Goal: Find specific page/section: Find specific page/section

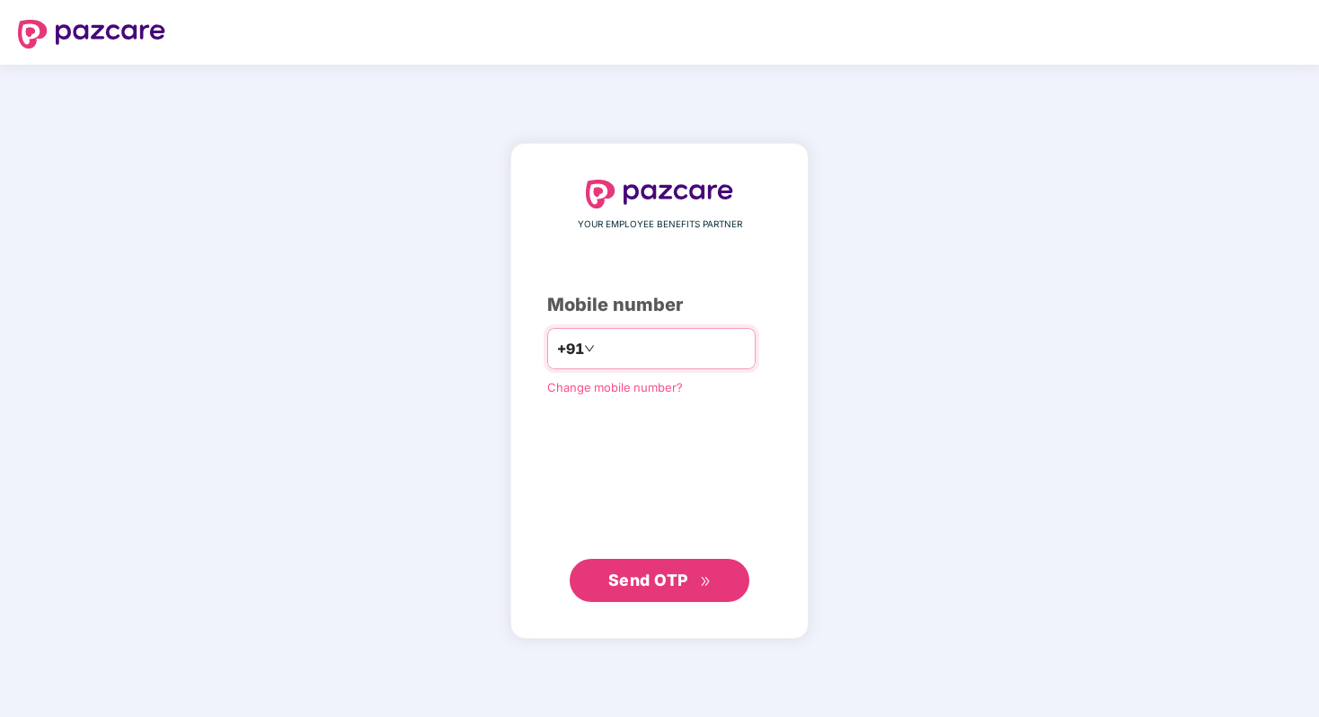
click at [636, 343] on input "number" at bounding box center [671, 348] width 147 height 29
type input "**********"
click at [640, 594] on button "Send OTP" at bounding box center [660, 579] width 180 height 43
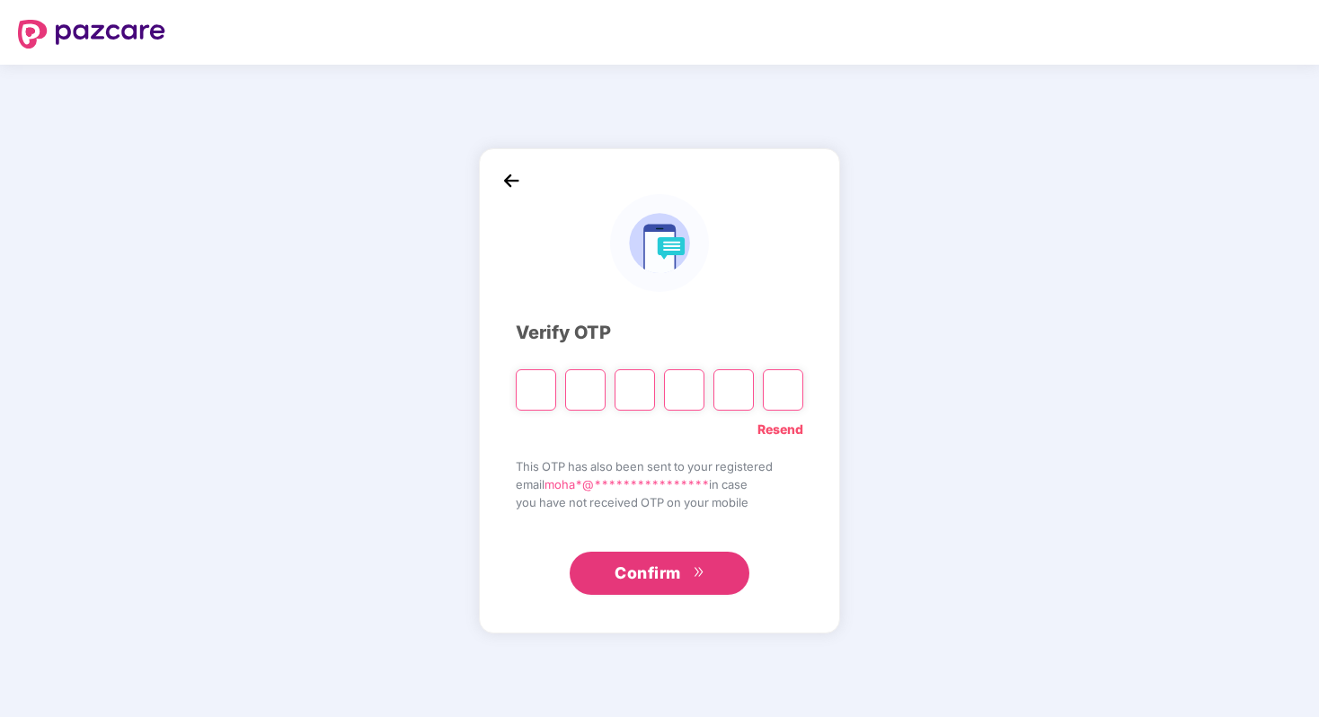
click at [800, 429] on link "Resend" at bounding box center [781, 430] width 46 height 20
paste input "*"
type input "*"
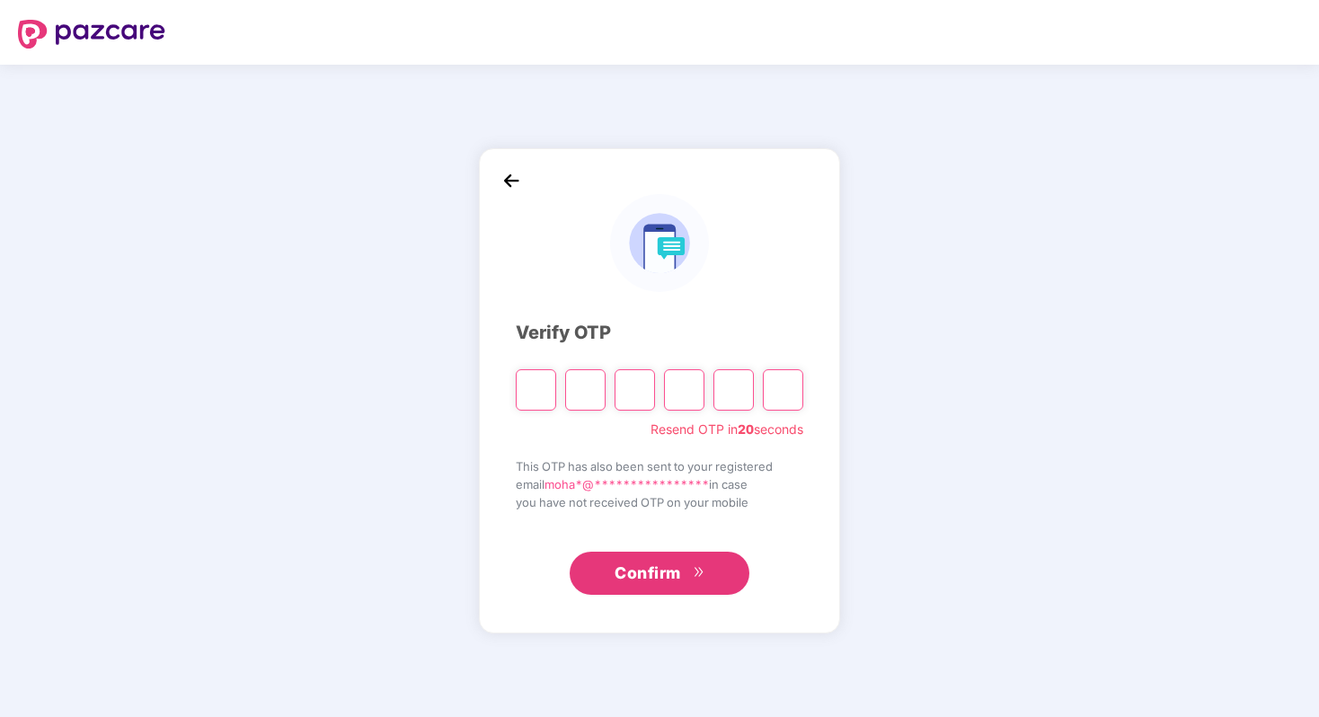
type input "*"
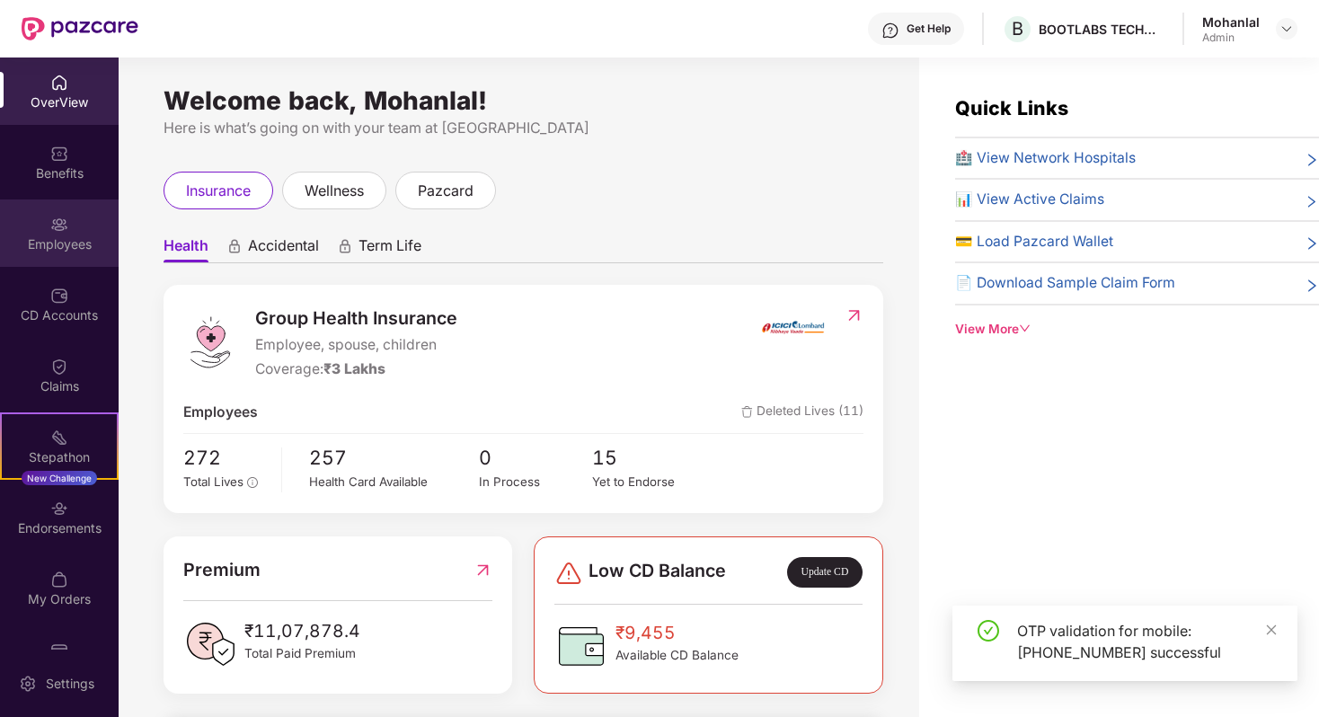
click at [40, 227] on div "Employees" at bounding box center [59, 232] width 119 height 67
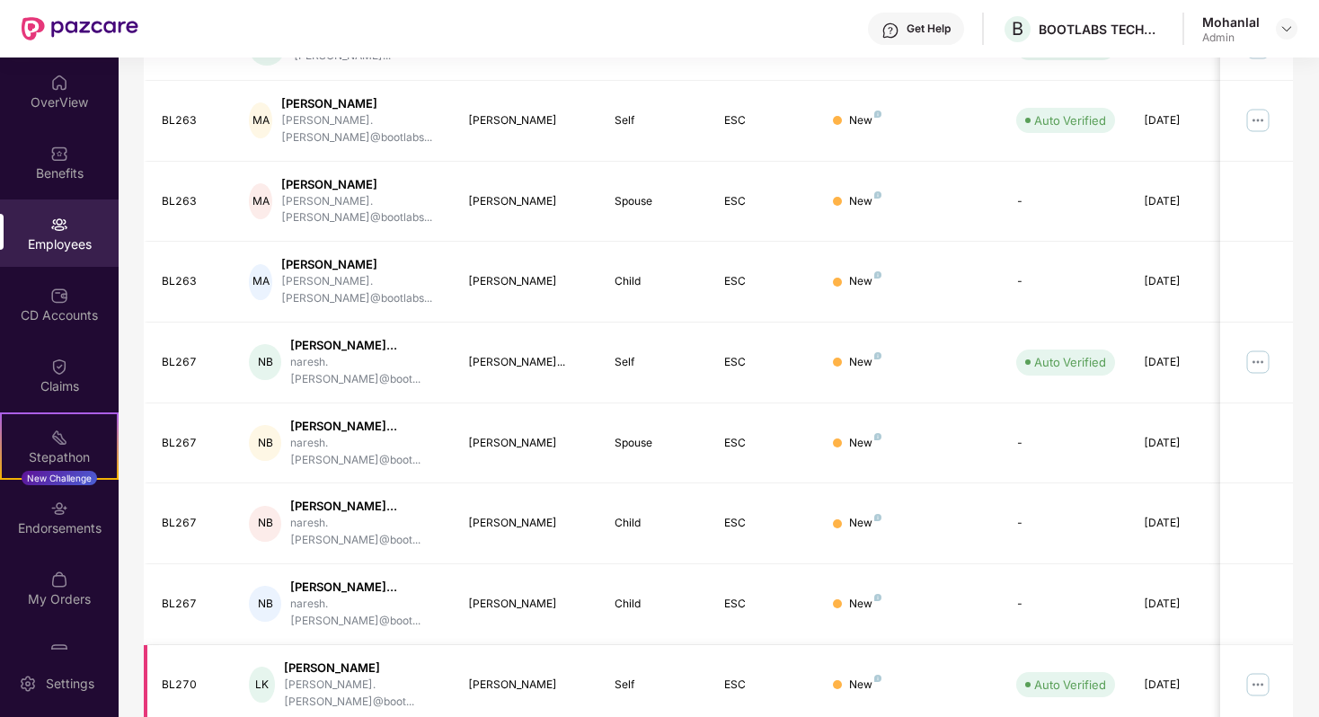
scroll to position [368, 0]
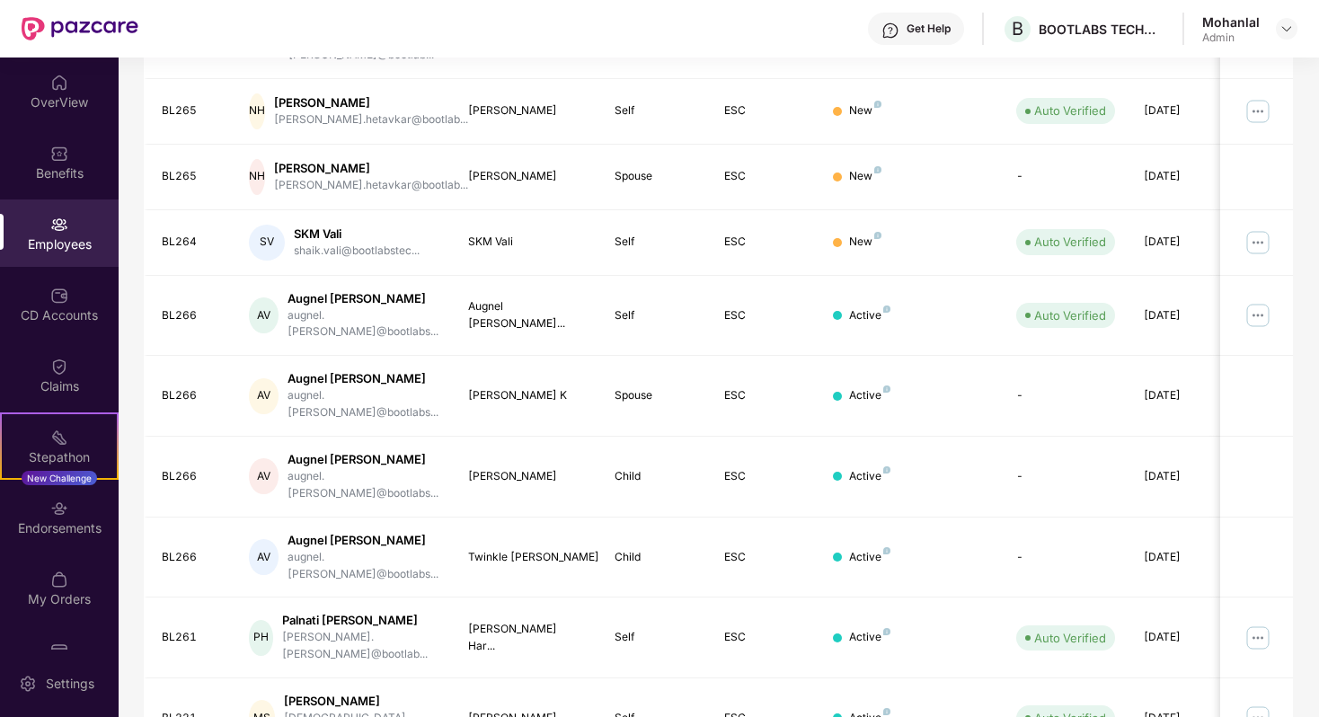
scroll to position [403, 0]
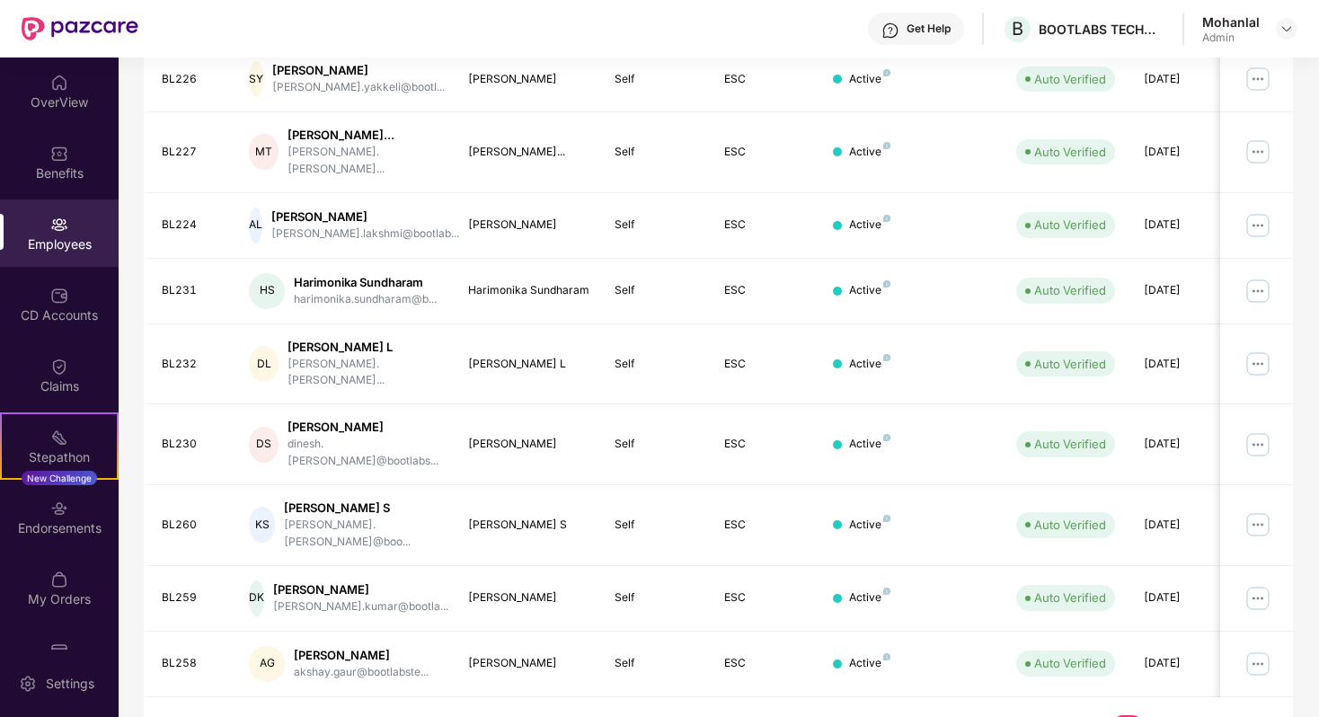
click at [1096, 715] on link "2" at bounding box center [1099, 728] width 29 height 27
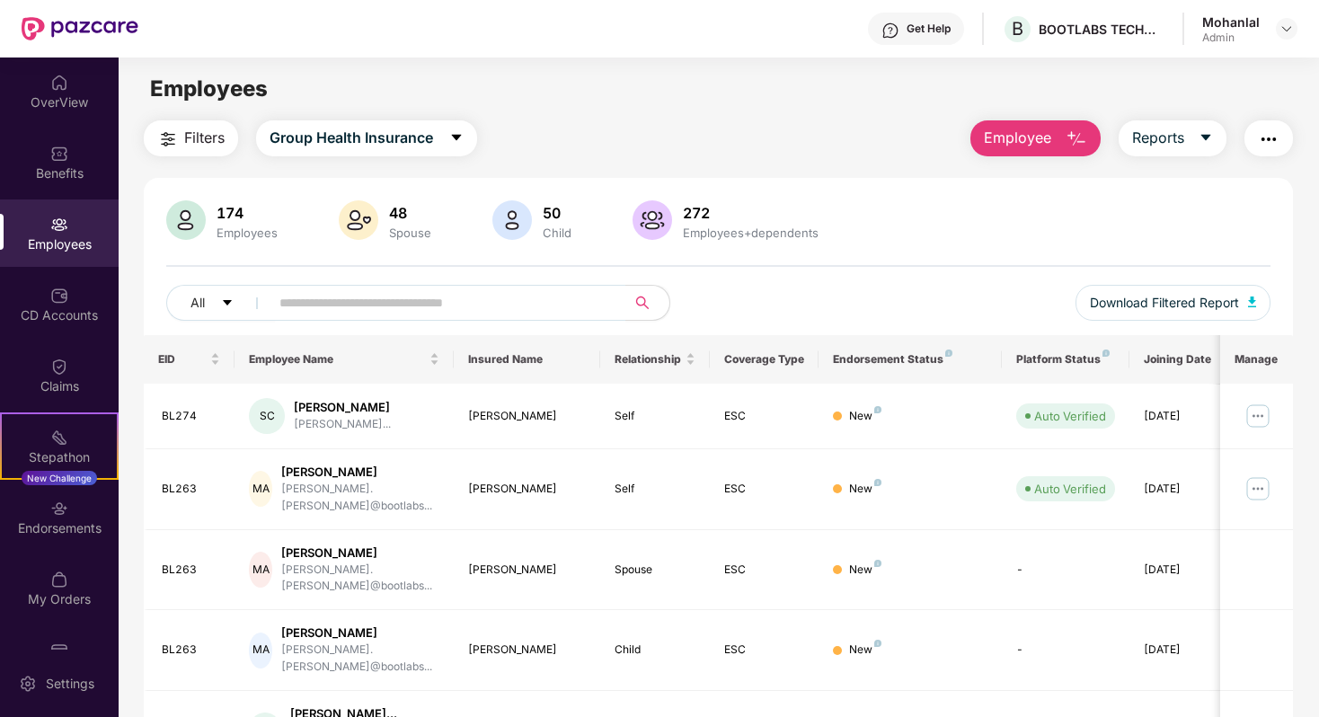
scroll to position [387, 0]
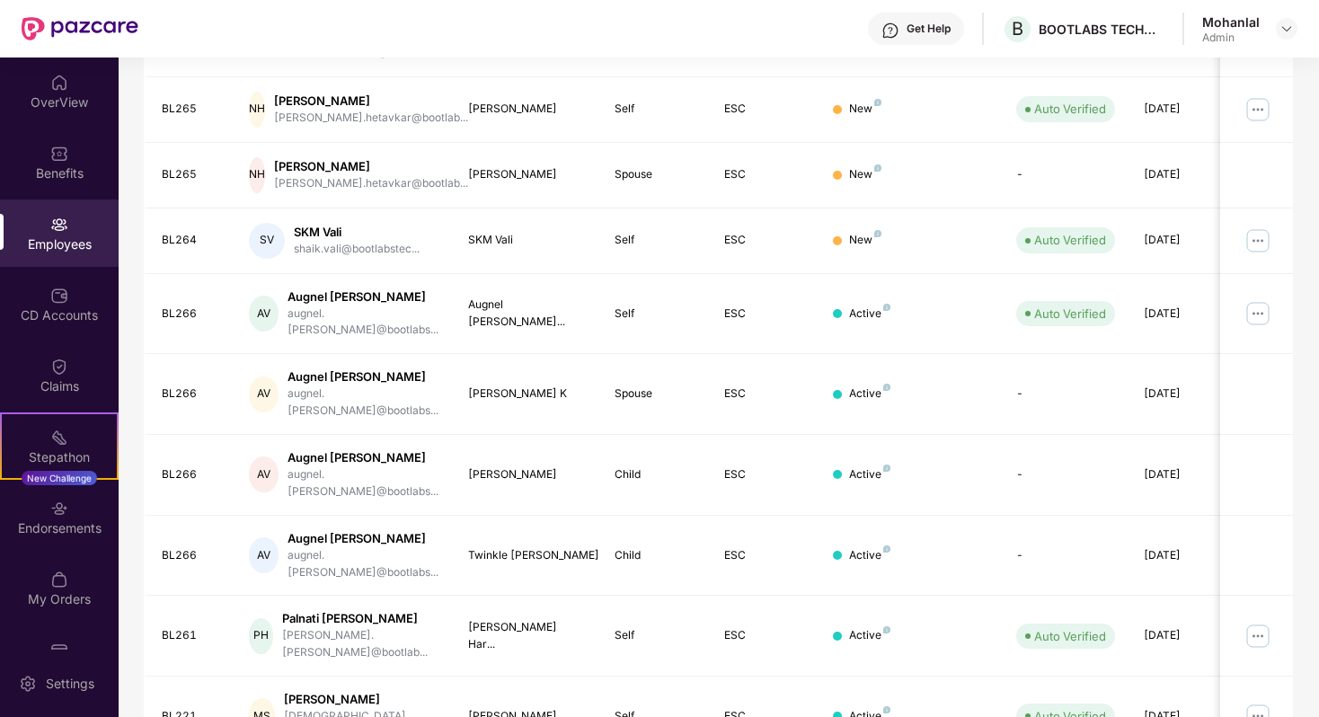
click at [1067, 680] on div "EID Employee Name Insured Name Relationship Coverage Type Endorsement Status Pl…" at bounding box center [718, 385] width 1149 height 874
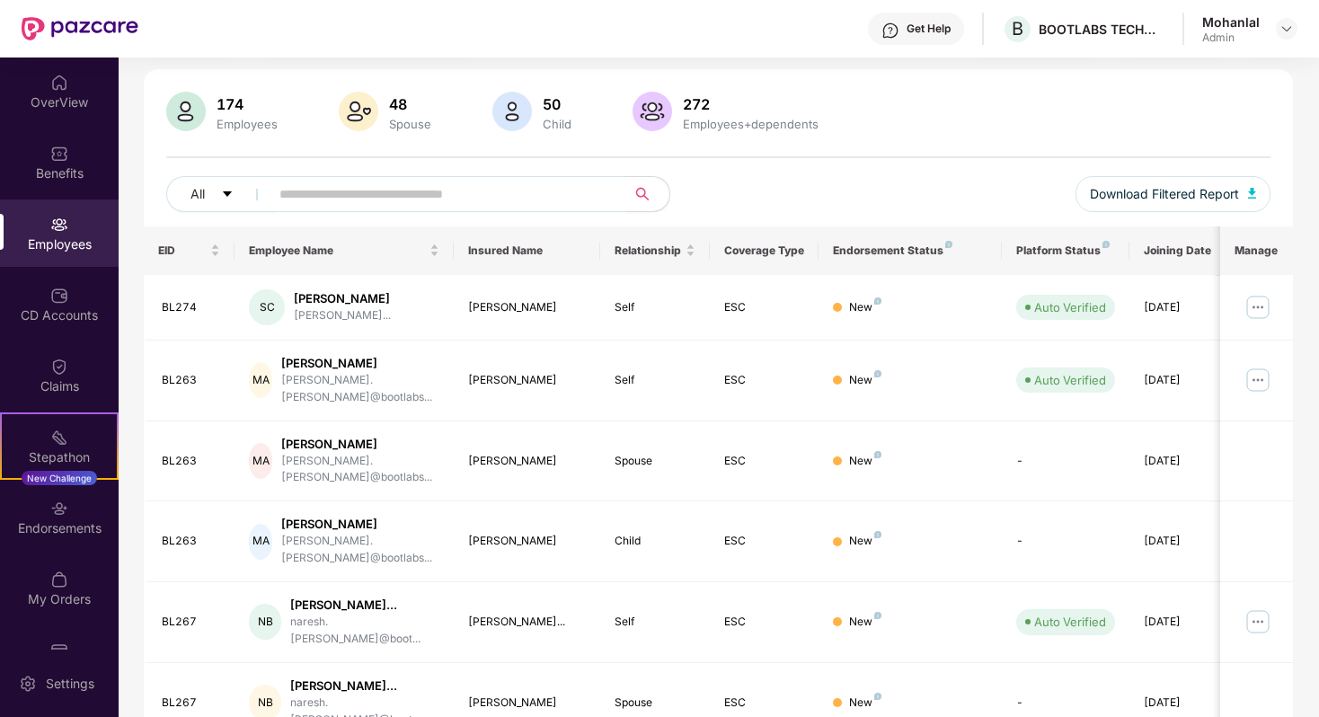
scroll to position [0, 0]
